Goal: Task Accomplishment & Management: Use online tool/utility

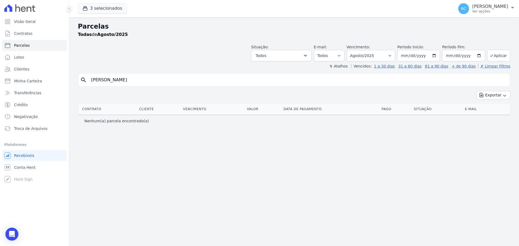
select select
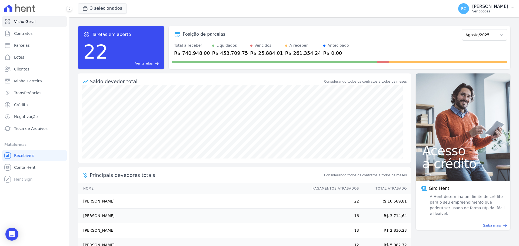
click at [495, 8] on p "[PERSON_NAME]" at bounding box center [490, 6] width 36 height 5
click at [487, 27] on link "Perfil do empreendimento" at bounding box center [483, 23] width 69 height 10
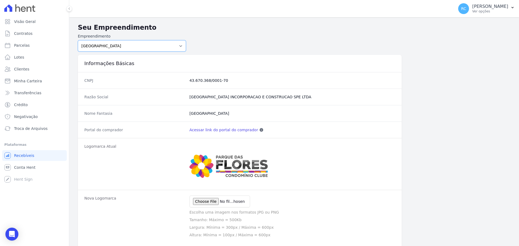
drag, startPoint x: 135, startPoint y: 44, endPoint x: 136, endPoint y: 47, distance: 3.3
click at [135, 44] on select "PARQUE DAS FLORES PARQUE DOS PASSAROS TURMALINAS CONDOMINIO CLUB BY CAVAZANI" at bounding box center [132, 45] width 108 height 11
select select "7c6dbd88-c992-4e1b-a35d-d12916fde016"
click at [78, 40] on select "PARQUE DAS FLORES PARQUE DOS PASSAROS TURMALINAS CONDOMINIO CLUB BY CAVAZANI" at bounding box center [132, 45] width 108 height 11
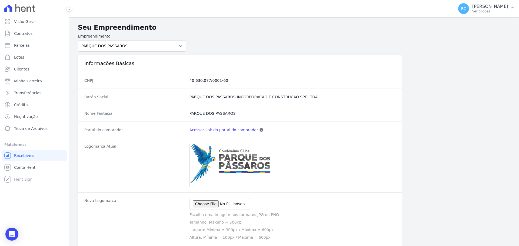
click at [221, 130] on link "Acessar link do portal do comprador" at bounding box center [223, 129] width 69 height 5
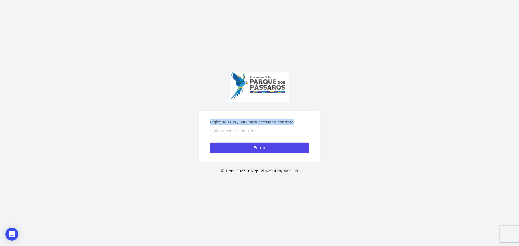
drag, startPoint x: 292, startPoint y: 122, endPoint x: 194, endPoint y: 119, distance: 97.8
click at [194, 119] on div "Digite seu CPF/CNPJ para acessar o contrato Entrar © Hent 2025. CNPJ: 35.429.42…" at bounding box center [259, 123] width 519 height 246
click at [208, 121] on div "Digite seu CPF/CNPJ para acessar o contrato Entrar" at bounding box center [259, 136] width 121 height 51
click at [204, 123] on div "Digite seu CPF/CNPJ para acessar o contrato Entrar" at bounding box center [259, 136] width 121 height 51
drag, startPoint x: 207, startPoint y: 120, endPoint x: 302, endPoint y: 177, distance: 110.7
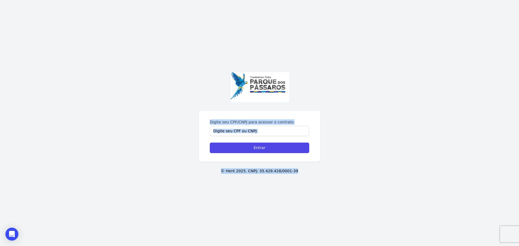
click at [302, 177] on div "Digite seu CPF/CNPJ para acessar o contrato Entrar © Hent 2025. CNPJ: 35.429.42…" at bounding box center [259, 123] width 519 height 246
click at [300, 176] on div "Digite seu CPF/CNPJ para acessar o contrato Entrar © Hent 2025. CNPJ: 35.429.42…" at bounding box center [259, 123] width 519 height 246
drag, startPoint x: 302, startPoint y: 172, endPoint x: 307, endPoint y: 175, distance: 6.2
click at [301, 172] on p "© Hent 2025. CNPJ: 35.429.428/0001-39" at bounding box center [259, 171] width 501 height 6
click at [307, 173] on p "© Hent 2025. CNPJ: 35.429.428/0001-39" at bounding box center [259, 171] width 501 height 6
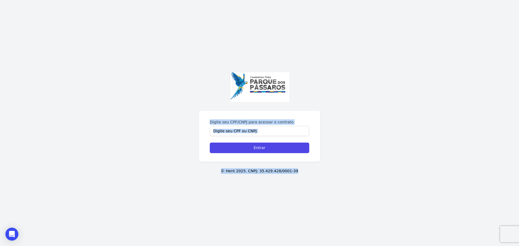
click at [305, 167] on div "Digite seu CPF/CNPJ para acessar o contrato Entrar © Hent 2025. CNPJ: 35.429.42…" at bounding box center [259, 123] width 519 height 246
click at [300, 169] on p "© Hent 2025. CNPJ: 35.429.428/0001-39" at bounding box center [259, 171] width 501 height 6
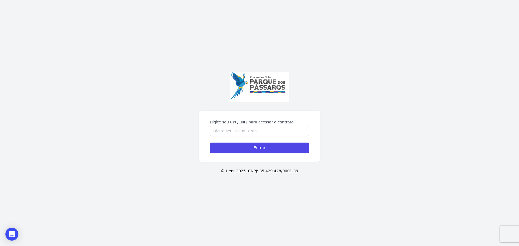
click at [301, 175] on div "Digite seu CPF/CNPJ para acessar o contrato Entrar © Hent 2025. CNPJ: 35.429.42…" at bounding box center [259, 123] width 519 height 246
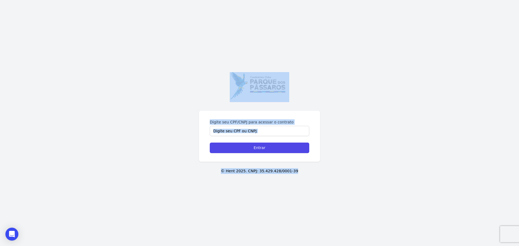
drag, startPoint x: 302, startPoint y: 174, endPoint x: 230, endPoint y: 78, distance: 120.5
click at [230, 78] on div "Digite seu CPF/CNPJ para acessar o contrato Entrar © Hent 2025. CNPJ: 35.429.42…" at bounding box center [259, 123] width 519 height 246
click at [391, 55] on div "Digite seu CPF/CNPJ para acessar o contrato Entrar © Hent 2025. CNPJ: 35.429.42…" at bounding box center [259, 123] width 519 height 246
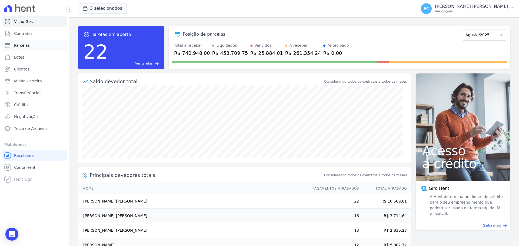
click at [28, 46] on link "Parcelas" at bounding box center [34, 45] width 65 height 11
select select
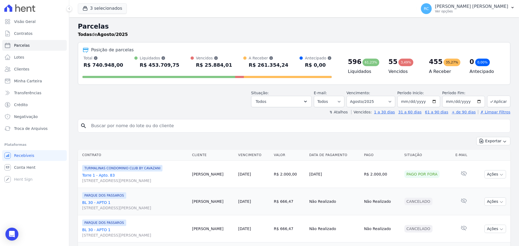
click at [149, 122] on input "search" at bounding box center [298, 125] width 420 height 11
paste input "AGUINALDO VITOR DE BRITO"
type input "AGUINALDO VITOR DE BRITO"
select select
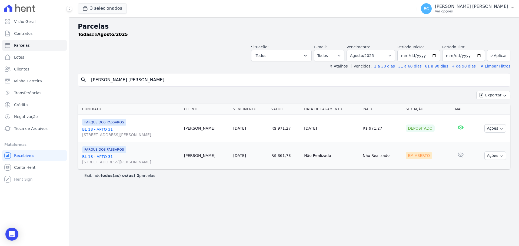
drag, startPoint x: 302, startPoint y: 99, endPoint x: 305, endPoint y: 101, distance: 3.3
drag, startPoint x: 305, startPoint y: 101, endPoint x: 337, endPoint y: 83, distance: 36.9
click at [337, 83] on input "[PERSON_NAME]" at bounding box center [298, 80] width 420 height 11
click at [324, 91] on div "search AGUINALDO VITOR DE BRITO Exportar Exportar PDF Exportar CSV Contrato Cli…" at bounding box center [294, 127] width 432 height 108
click at [373, 57] on select "Filtrar por período ──────── Todos os meses Dezembro/2021 Janeiro/2022 Fevereir…" at bounding box center [370, 55] width 49 height 11
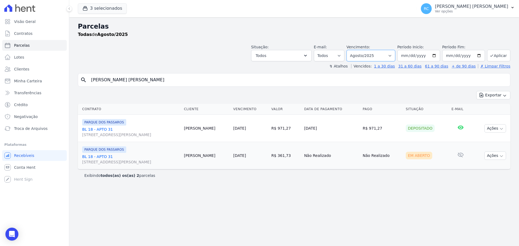
select select "09/2025"
click at [354, 50] on select "Filtrar por período ──────── Todos os meses Dezembro/2021 Janeiro/2022 Fevereir…" at bounding box center [370, 55] width 49 height 11
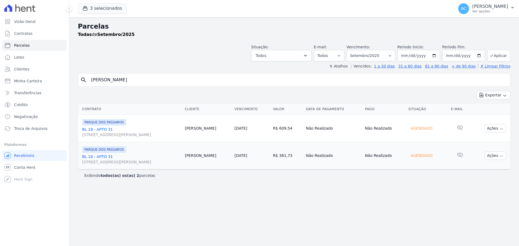
select select
click at [503, 127] on icon "button" at bounding box center [501, 129] width 4 height 4
drag, startPoint x: 248, startPoint y: 186, endPoint x: 247, endPoint y: 190, distance: 4.0
click at [248, 186] on div "Parcelas Todas de Setembro/2025 Situação: Agendado Em Aberto Pago Processando C…" at bounding box center [293, 131] width 449 height 229
click at [31, 167] on span "Conta Hent" at bounding box center [24, 167] width 21 height 5
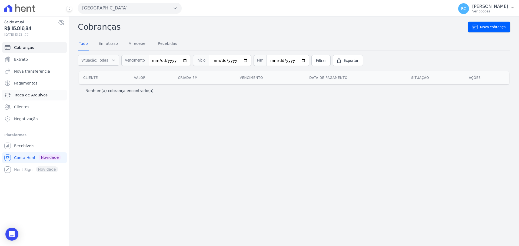
click at [48, 94] on link "Troca de Arquivos" at bounding box center [34, 95] width 65 height 11
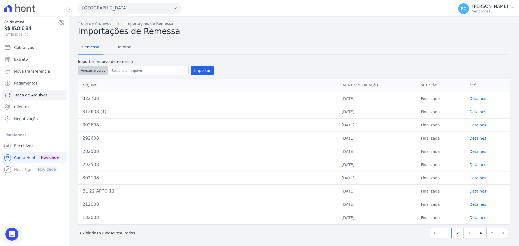
click at [86, 69] on button "Anexar arquivo" at bounding box center [93, 71] width 31 height 10
type input "332908"
click at [206, 69] on button "Importar" at bounding box center [202, 71] width 23 height 10
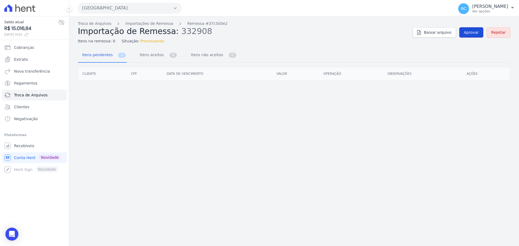
click at [475, 30] on span "Aprovar" at bounding box center [470, 32] width 15 height 5
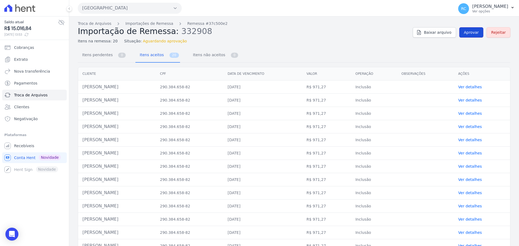
click at [467, 33] on span "Aprovar" at bounding box center [470, 32] width 15 height 5
click at [466, 31] on span "Aprovar" at bounding box center [470, 32] width 15 height 5
click at [106, 92] on td "[PERSON_NAME]" at bounding box center [117, 86] width 78 height 13
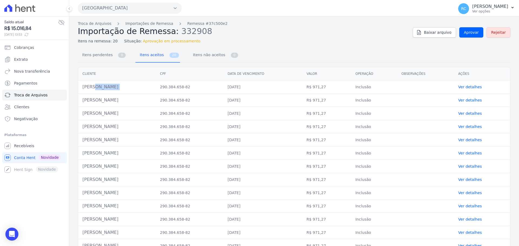
copy tr "[PERSON_NAME]"
click at [465, 32] on span "Aprovar" at bounding box center [470, 32] width 15 height 5
click at [464, 33] on span "Aprovar" at bounding box center [470, 32] width 15 height 5
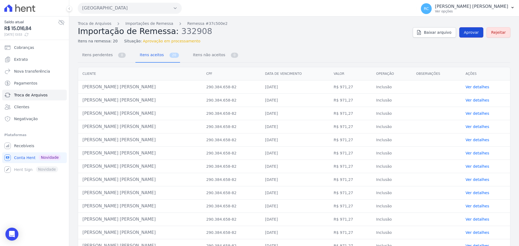
click at [474, 30] on span "Aprovar" at bounding box center [470, 32] width 15 height 5
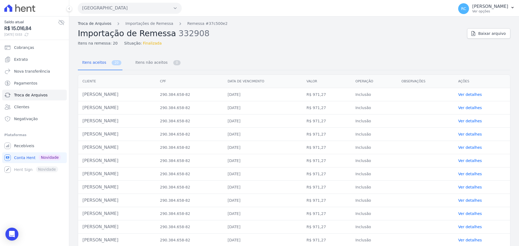
click at [103, 23] on link "Troca de Arquivos" at bounding box center [94, 24] width 33 height 6
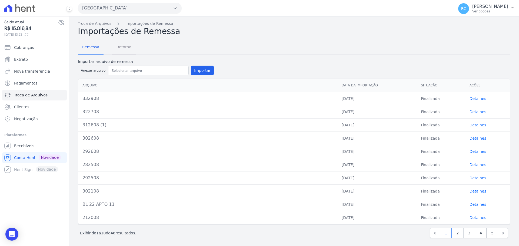
click at [126, 50] on span "Retorno" at bounding box center [123, 47] width 21 height 11
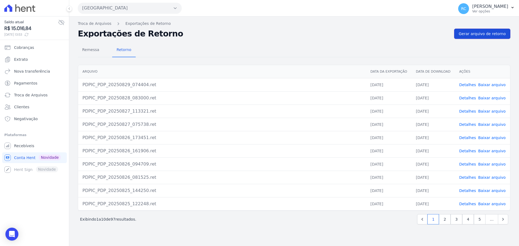
click at [490, 32] on span "Gerar arquivo de retorno" at bounding box center [481, 33] width 47 height 5
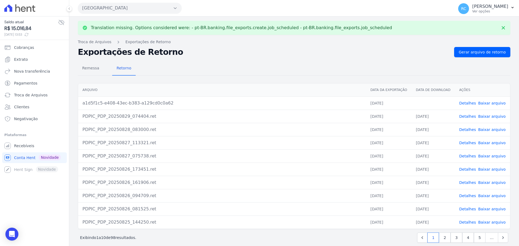
click at [486, 103] on link "Baixar arquivo" at bounding box center [492, 103] width 28 height 4
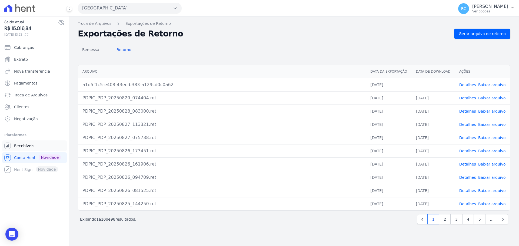
click at [32, 146] on link "Recebíveis" at bounding box center [34, 145] width 65 height 11
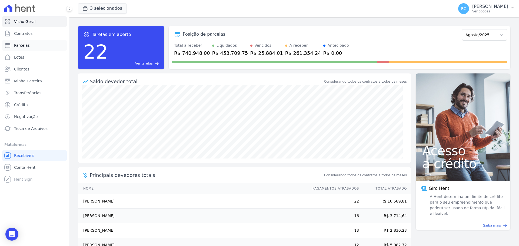
click at [37, 46] on link "Parcelas" at bounding box center [34, 45] width 65 height 11
select select
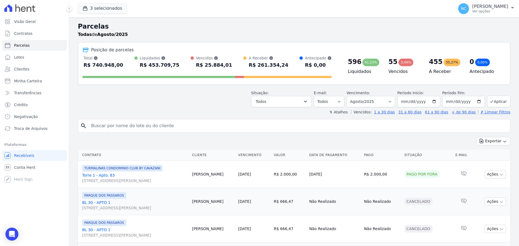
drag, startPoint x: 157, startPoint y: 127, endPoint x: 166, endPoint y: 125, distance: 9.9
click at [157, 127] on input "search" at bounding box center [298, 125] width 420 height 11
paste input "[PERSON_NAME]"
type input "[PERSON_NAME]"
select select
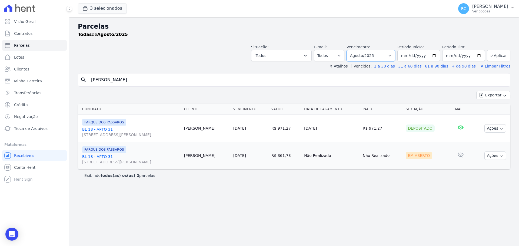
click at [392, 56] on select "Filtrar por período ──────── Todos os meses Dezembro/2021 Janeiro/2022 Fevereir…" at bounding box center [370, 55] width 49 height 11
click at [376, 49] on div "Vencimento: Filtrar por período ──────── Todos os meses Dezembro/2021 Janeiro/2…" at bounding box center [370, 52] width 49 height 17
click at [376, 50] on div "Vencimento: Filtrar por período ──────── Todos os meses Dezembro/2021 Janeiro/2…" at bounding box center [370, 52] width 49 height 17
click at [379, 59] on select "Filtrar por período ──────── Todos os meses Dezembro/2021 Janeiro/2022 Fevereir…" at bounding box center [370, 55] width 49 height 11
select select "09/2025"
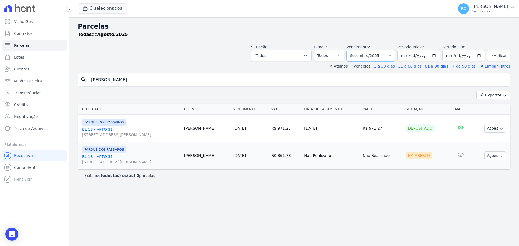
click at [354, 50] on select "Filtrar por período ──────── Todos os meses Dezembro/2021 Janeiro/2022 Fevereir…" at bounding box center [370, 55] width 49 height 11
select select
click at [499, 129] on icon "button" at bounding box center [501, 129] width 4 height 4
click at [246, 191] on div "Parcelas Todas de Setembro/2025 Situação: Agendado Em Aberto Pago Processando C…" at bounding box center [293, 131] width 449 height 229
click at [105, 128] on link "BL 18 - APTO 31 [STREET_ADDRESS][PERSON_NAME]" at bounding box center [131, 132] width 98 height 11
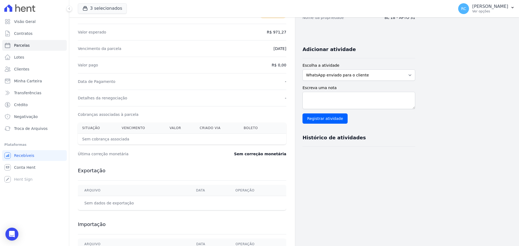
scroll to position [108, 0]
